Goal: Transaction & Acquisition: Subscribe to service/newsletter

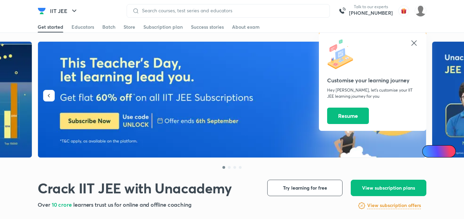
click at [414, 46] on icon at bounding box center [414, 43] width 8 height 8
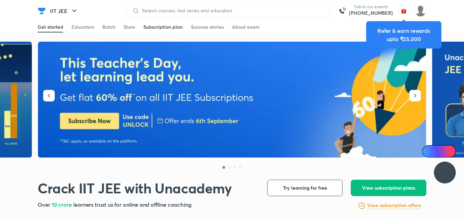
click at [163, 29] on div "Subscription plan" at bounding box center [162, 27] width 39 height 7
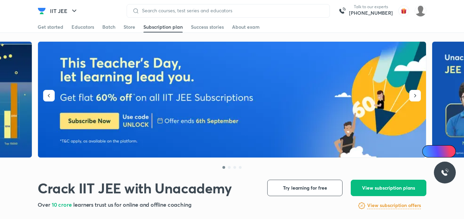
click at [454, 29] on div "Get started Educators Batch Store Subscription plan Success stories About exam" at bounding box center [232, 27] width 464 height 11
click at [172, 32] on span at bounding box center [162, 32] width 39 height 1
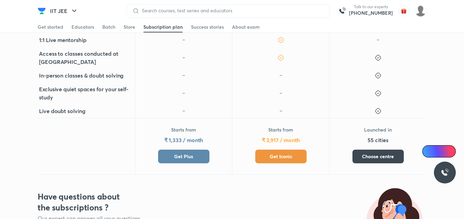
scroll to position [286, 0]
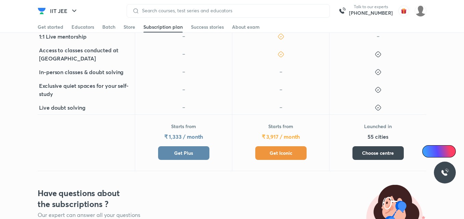
click at [177, 147] on button "Get Plus" at bounding box center [183, 153] width 51 height 14
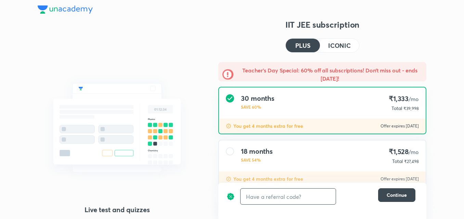
click at [265, 202] on input "text" at bounding box center [288, 197] width 95 height 16
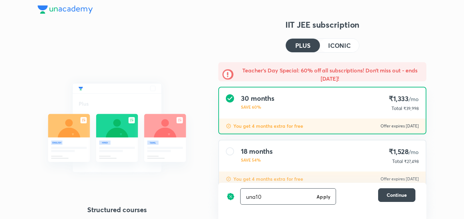
type input "una10"
click at [323, 198] on h6 "Apply" at bounding box center [323, 196] width 14 height 7
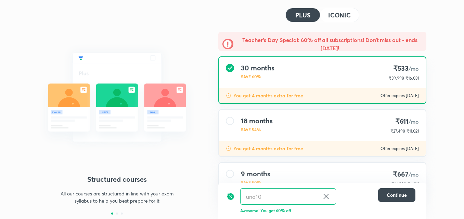
scroll to position [87, 0]
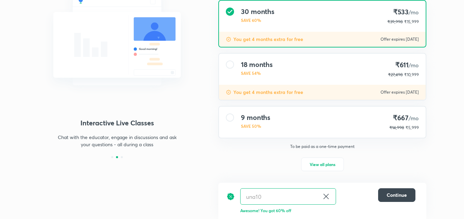
click at [284, 120] on div "9 months SAVE 50% ₹667 /mo ₹14,998 ₹5,999" at bounding box center [322, 122] width 207 height 31
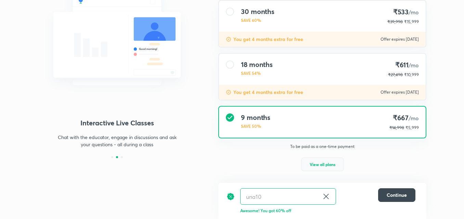
click at [330, 168] on button "View all plans" at bounding box center [322, 165] width 43 height 14
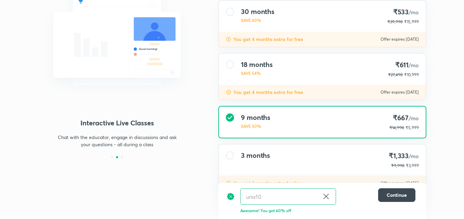
scroll to position [110, 0]
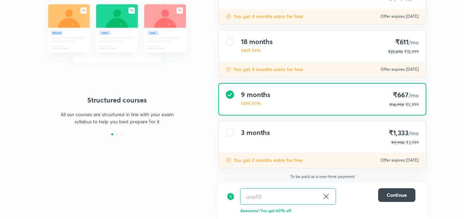
click at [364, 135] on div "3 months ₹1,333 /mo ₹9,998 ₹3,999" at bounding box center [322, 137] width 207 height 31
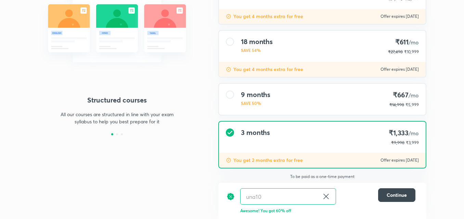
click at [291, 83] on div "9 months SAVE 50% ₹667 /mo ₹14,998 ₹5,999" at bounding box center [322, 99] width 208 height 33
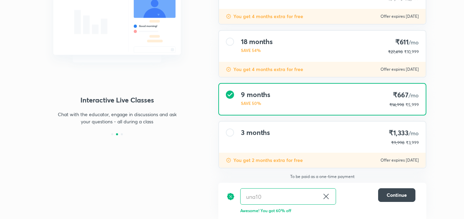
click at [290, 134] on div "3 months ₹1,333 /mo ₹9,998 ₹3,999" at bounding box center [322, 137] width 207 height 31
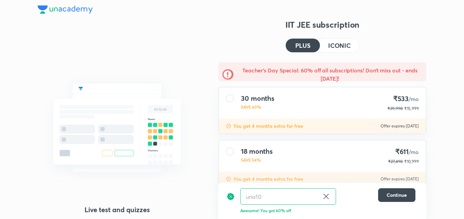
scroll to position [110, 0]
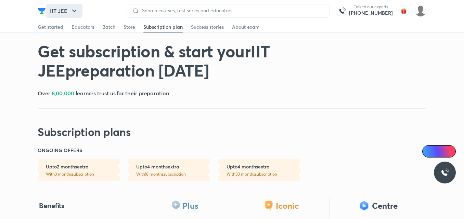
click at [76, 12] on icon "button" at bounding box center [74, 11] width 8 height 8
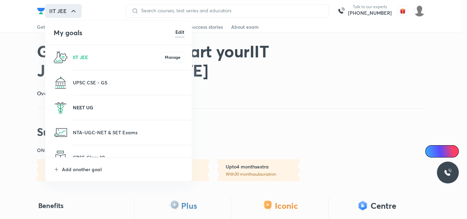
click at [97, 107] on p "NEET UG" at bounding box center [129, 107] width 112 height 7
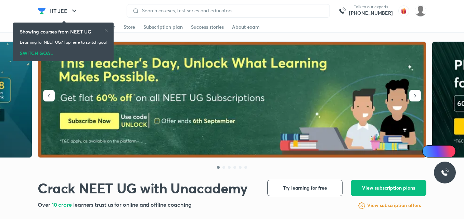
click at [107, 31] on icon at bounding box center [106, 30] width 4 height 4
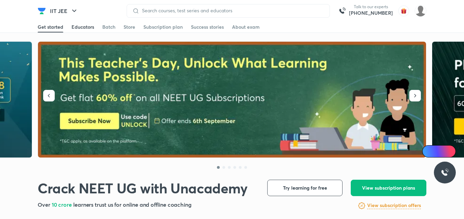
click at [80, 28] on div "Educators" at bounding box center [83, 27] width 23 height 7
click at [72, 8] on icon "button" at bounding box center [74, 11] width 8 height 8
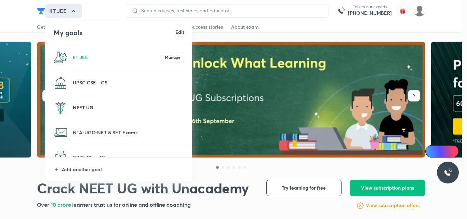
click at [85, 110] on p "NEET UG" at bounding box center [129, 107] width 112 height 7
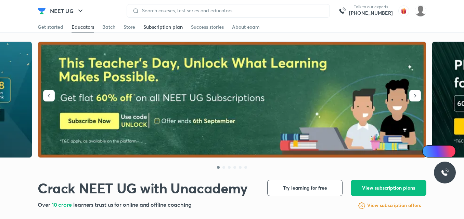
click at [144, 27] on div "Subscription plan" at bounding box center [162, 27] width 39 height 7
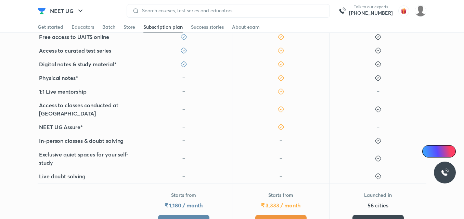
scroll to position [288, 0]
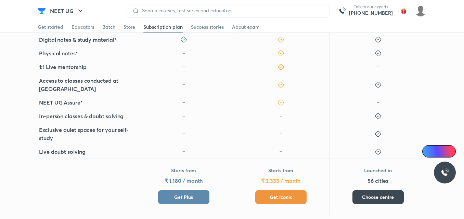
click at [183, 123] on div at bounding box center [183, 134] width 97 height 22
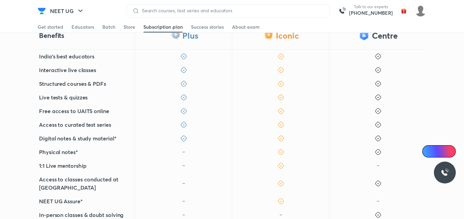
scroll to position [185, 0]
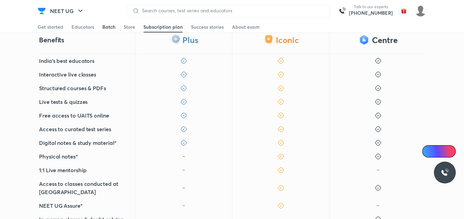
click at [107, 28] on div "Batch" at bounding box center [108, 27] width 13 height 7
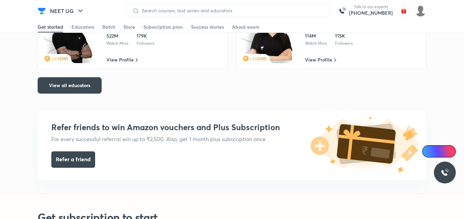
scroll to position [1375, 0]
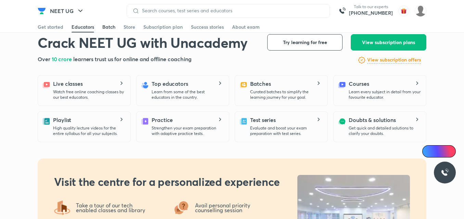
click at [107, 27] on div "Batch" at bounding box center [108, 27] width 13 height 7
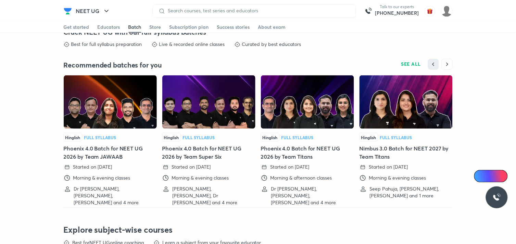
scroll to position [1645, 0]
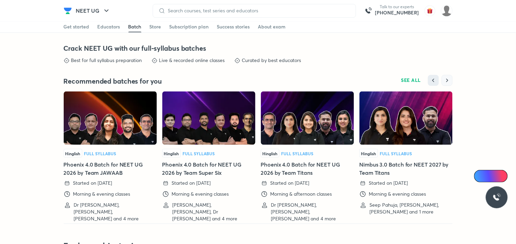
click at [443, 82] on icon "button" at bounding box center [446, 80] width 7 height 7
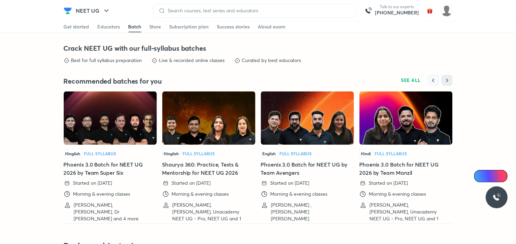
click at [432, 81] on icon "button" at bounding box center [433, 80] width 2 height 3
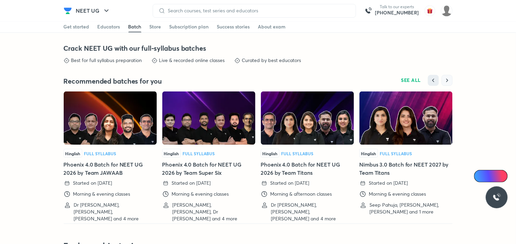
click at [448, 82] on icon "button" at bounding box center [446, 80] width 7 height 7
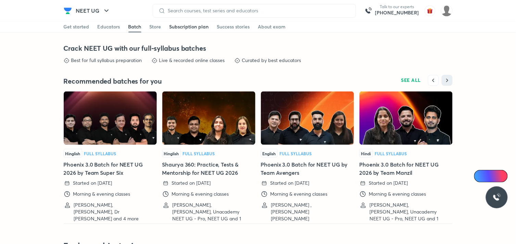
click at [193, 26] on div "Subscription plan" at bounding box center [188, 27] width 39 height 7
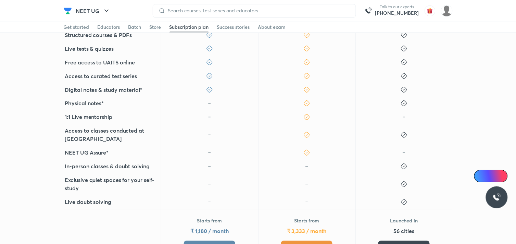
scroll to position [262, 0]
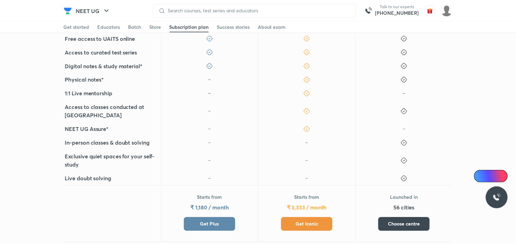
click at [224, 217] on button "Get Plus" at bounding box center [209, 224] width 51 height 14
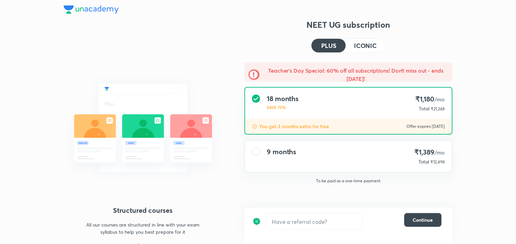
click at [346, 158] on div "9 months ₹1,389 /mo Total ₹12,498" at bounding box center [348, 156] width 207 height 31
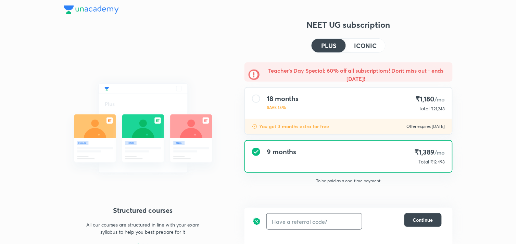
click at [324, 219] on input "text" at bounding box center [314, 221] width 95 height 16
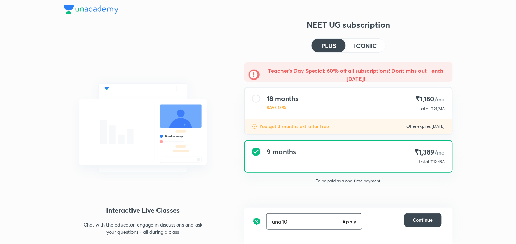
type input "una10"
click at [355, 219] on h6 "Apply" at bounding box center [349, 221] width 14 height 7
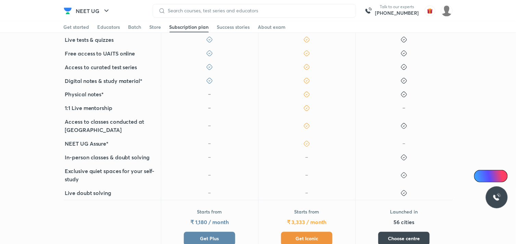
scroll to position [249, 0]
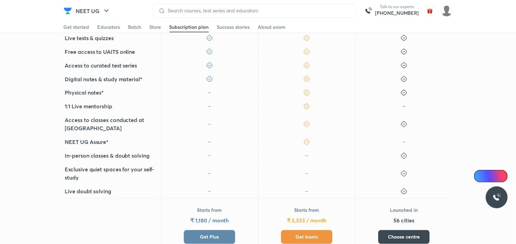
click at [327, 219] on button "Get Iconic" at bounding box center [306, 237] width 51 height 14
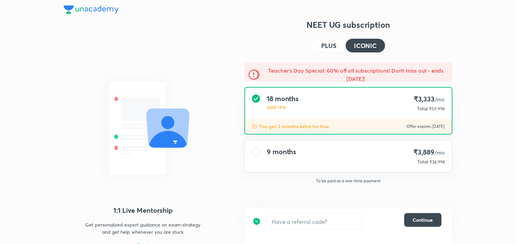
scroll to position [1, 0]
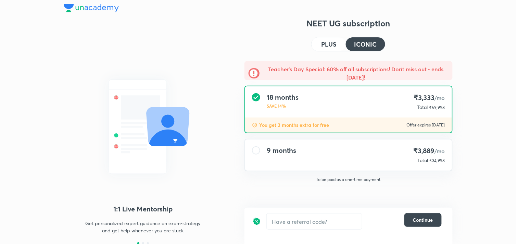
click at [317, 156] on div "9 months ₹3,889 /mo Total ₹34,998" at bounding box center [348, 154] width 207 height 31
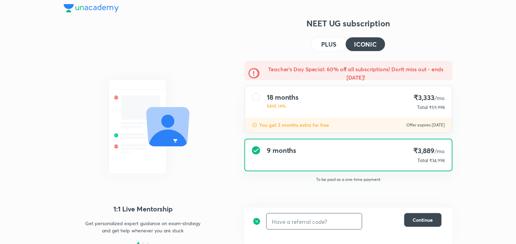
click at [308, 219] on input "text" at bounding box center [314, 221] width 95 height 16
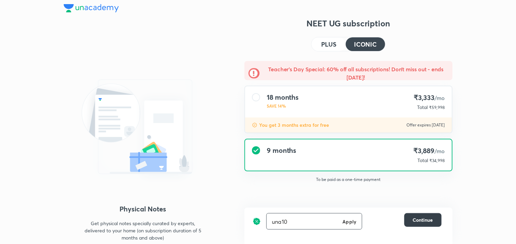
type input "una10"
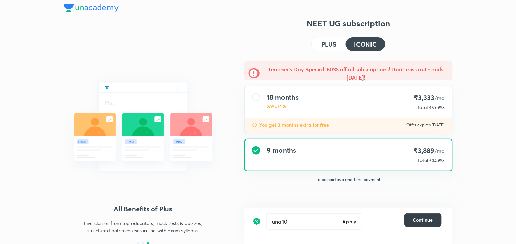
click at [410, 217] on button "Continue" at bounding box center [422, 220] width 37 height 14
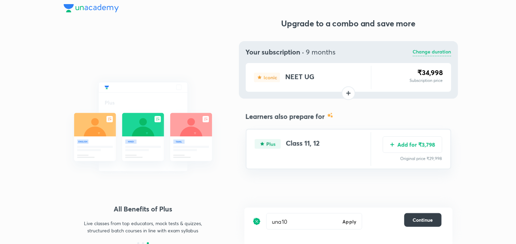
click at [410, 217] on button "Continue" at bounding box center [422, 220] width 37 height 14
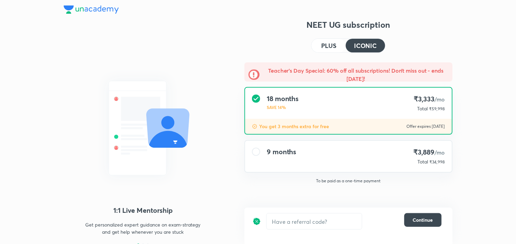
click at [286, 156] on div "9 months" at bounding box center [281, 155] width 29 height 17
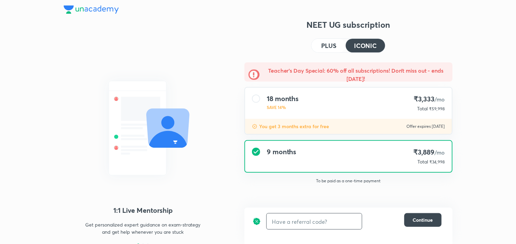
click at [293, 219] on input "text" at bounding box center [314, 221] width 95 height 16
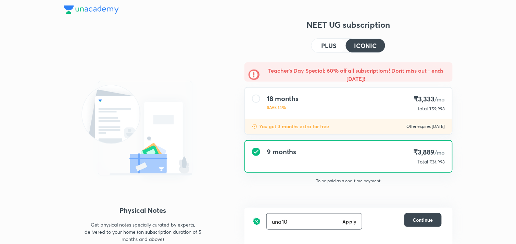
type input "una10"
click at [351, 219] on h6 "Apply" at bounding box center [349, 221] width 14 height 7
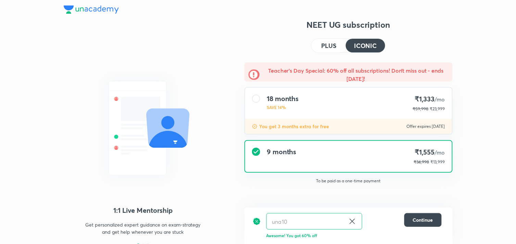
click at [332, 40] on button "PLUS" at bounding box center [328, 46] width 34 height 14
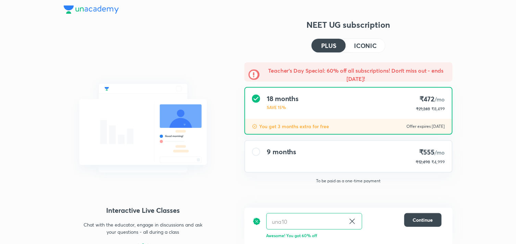
click at [366, 46] on h4 "ICONIC" at bounding box center [365, 45] width 23 height 6
